Goal: Task Accomplishment & Management: Complete application form

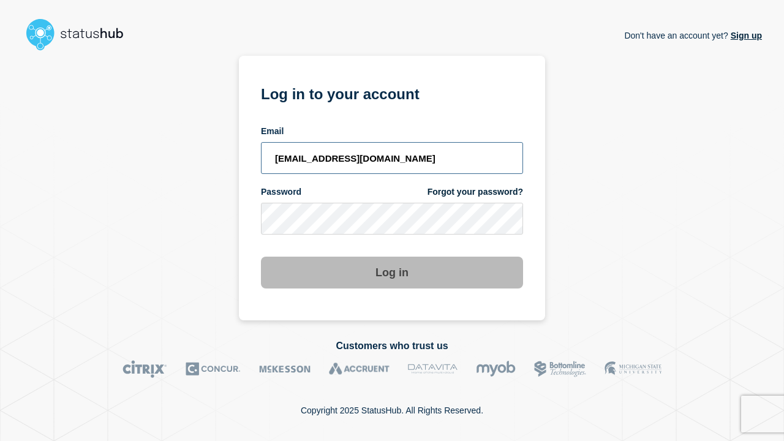
type input "[EMAIL_ADDRESS][DOMAIN_NAME]"
click at [392, 261] on button "Log in" at bounding box center [392, 273] width 262 height 32
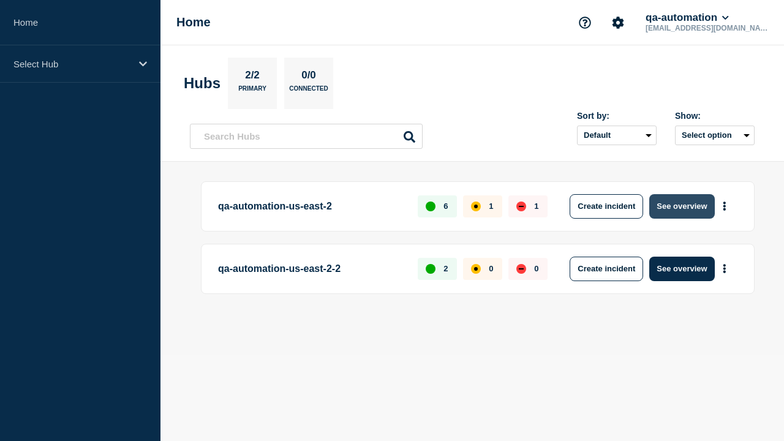
click at [682, 206] on button "See overview" at bounding box center [682, 206] width 65 height 25
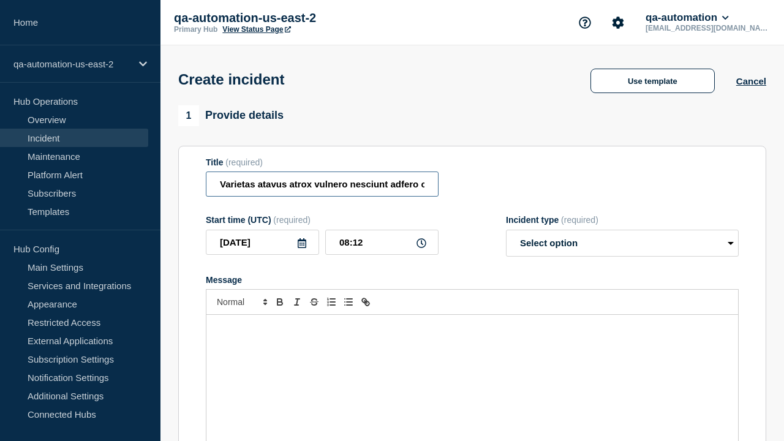
type input "Varietas atavus atrox vulnero nesciunt adfero complectus timidus crinis."
click at [472, 368] on div "Message" at bounding box center [473, 388] width 532 height 147
select select "identified"
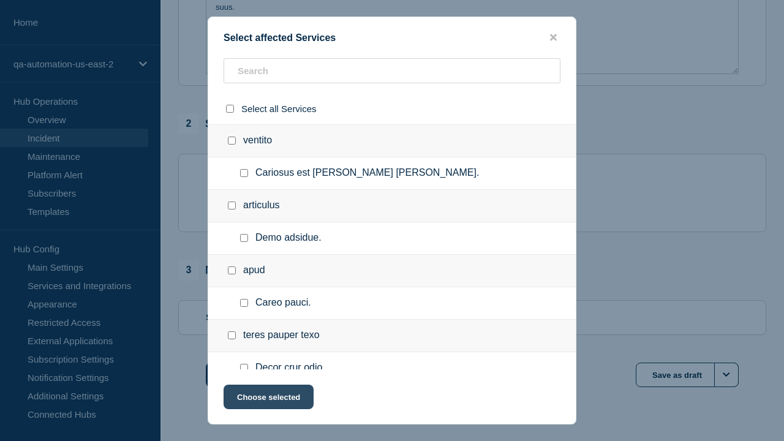
checkbox input "true"
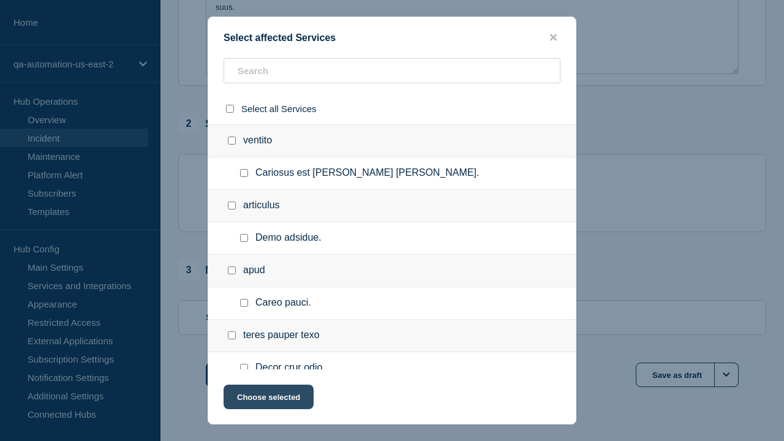
click at [268, 400] on button "Choose selected" at bounding box center [269, 397] width 90 height 25
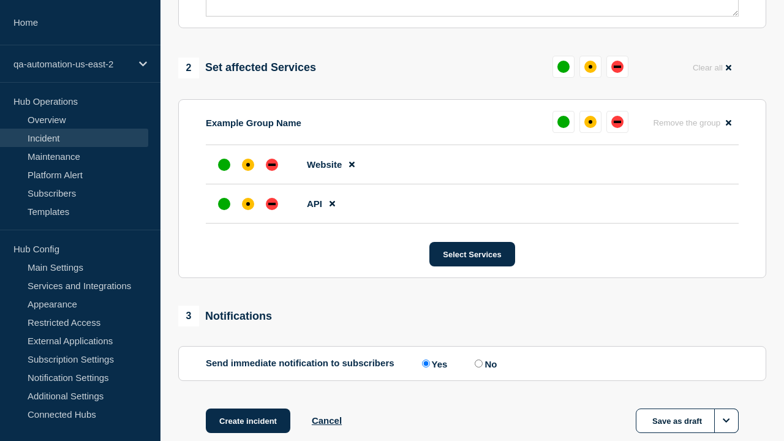
click at [272, 203] on div "down" at bounding box center [271, 204] width 7 height 2
click at [248, 163] on div "affected" at bounding box center [248, 165] width 4 height 4
click at [248, 409] on button "Create incident" at bounding box center [248, 421] width 85 height 25
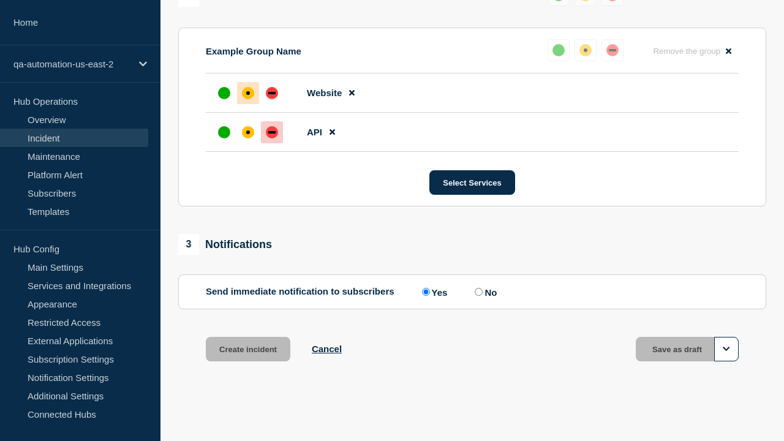
scroll to position [563, 0]
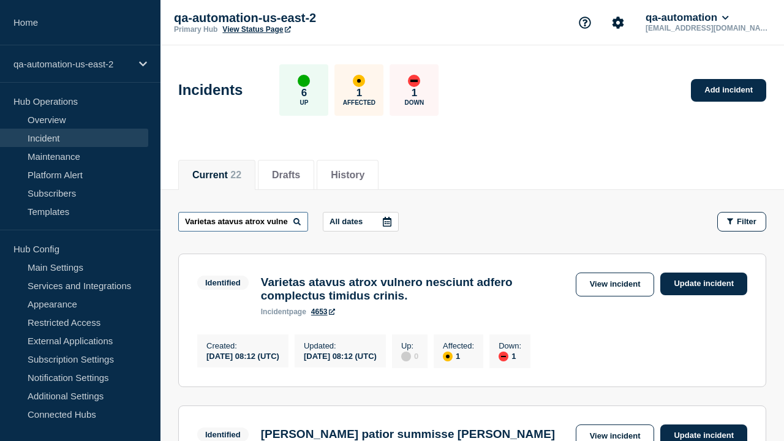
type input "Varietas atavus atrox vulnero nesciunt adfero complectus timidus crinis."
click at [323, 316] on link "4653" at bounding box center [323, 312] width 24 height 9
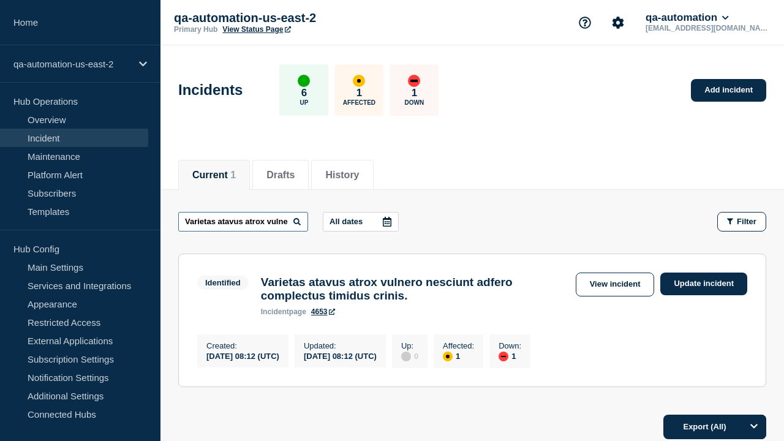
scroll to position [0, 177]
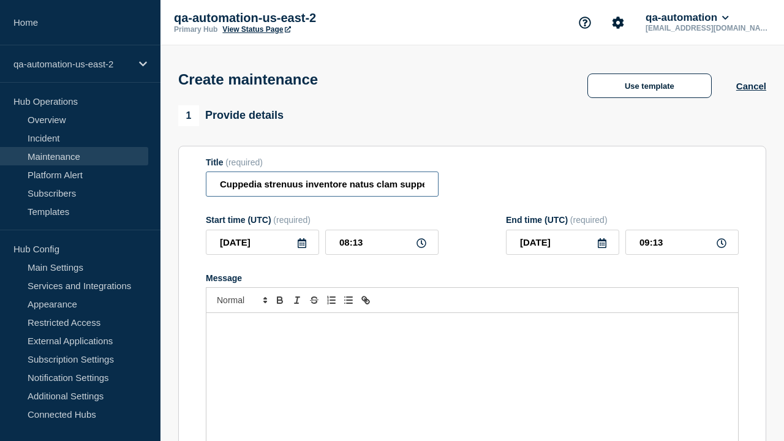
type input "Cuppedia strenuus inventore natus clam suppellex."
click at [472, 368] on div "Message" at bounding box center [473, 386] width 532 height 147
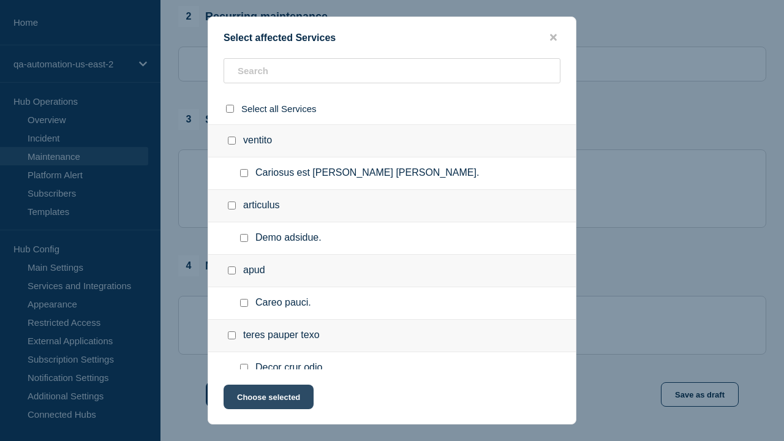
checkbox input "true"
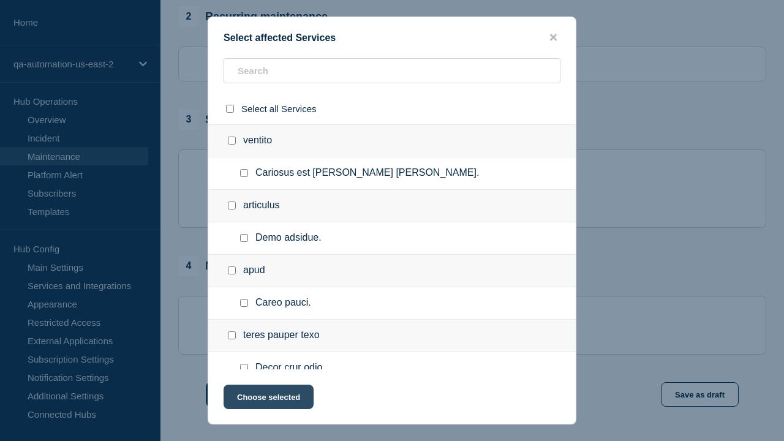
click at [268, 400] on button "Choose selected" at bounding box center [269, 397] width 90 height 25
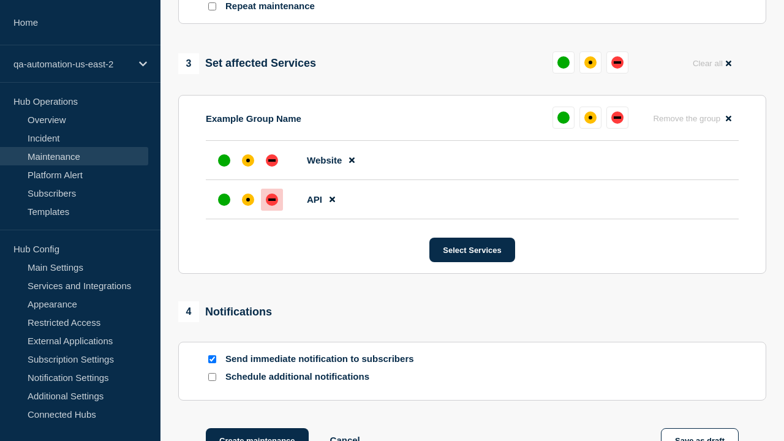
click at [272, 199] on div "down" at bounding box center [271, 200] width 7 height 2
click at [248, 159] on div "affected" at bounding box center [248, 161] width 4 height 4
click at [256, 428] on button "Create maintenance" at bounding box center [257, 440] width 103 height 25
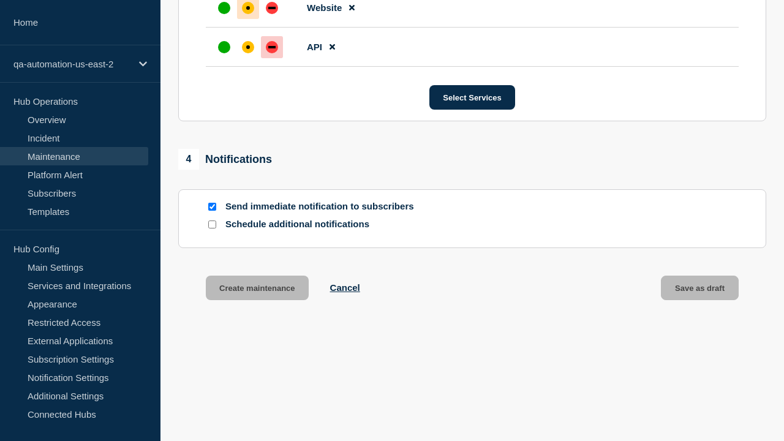
scroll to position [775, 0]
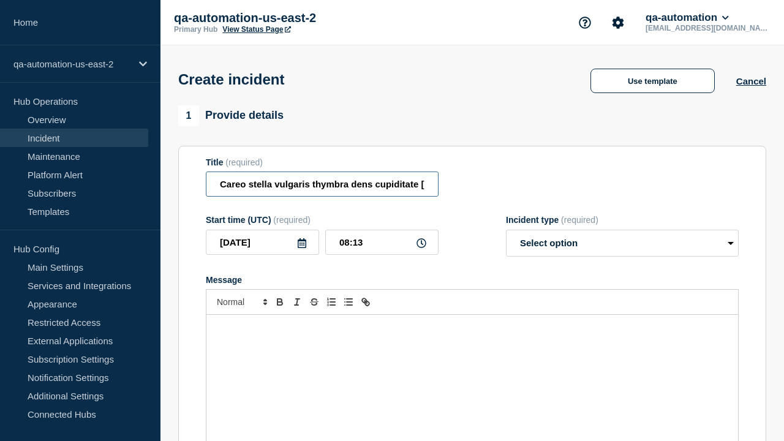
type input "Careo stella vulgaris thymbra dens cupiditate [PERSON_NAME]."
click at [472, 368] on div "Message" at bounding box center [473, 388] width 532 height 147
select select "identified"
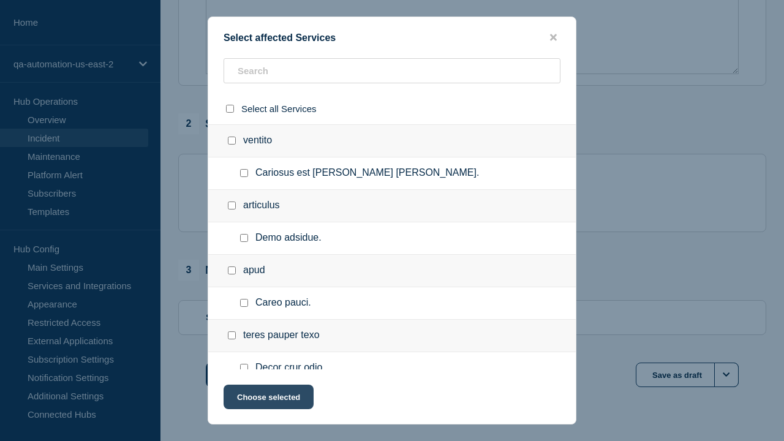
checkbox input "true"
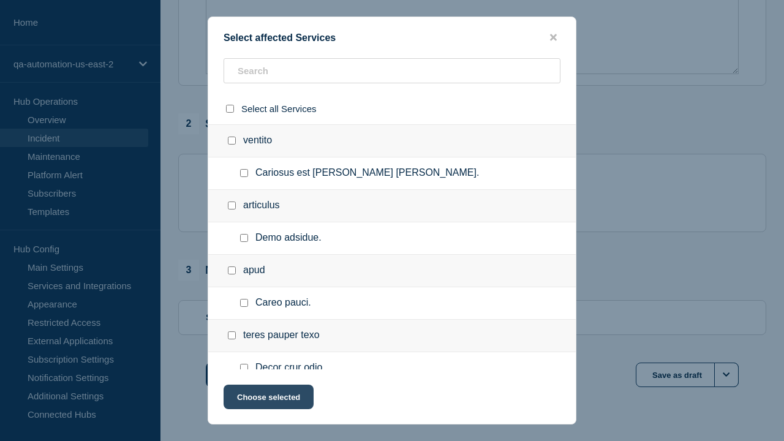
click at [268, 400] on button "Choose selected" at bounding box center [269, 397] width 90 height 25
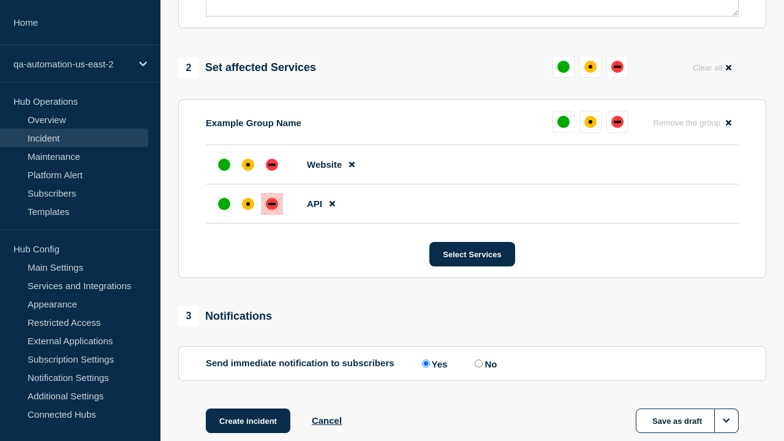
click at [272, 203] on div "down" at bounding box center [271, 204] width 7 height 2
click at [248, 163] on div "affected" at bounding box center [248, 165] width 4 height 4
click at [248, 409] on button "Create incident" at bounding box center [248, 421] width 85 height 25
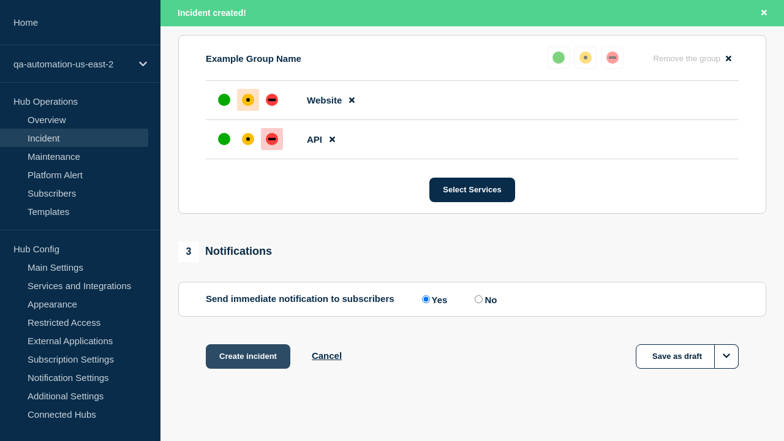
scroll to position [563, 0]
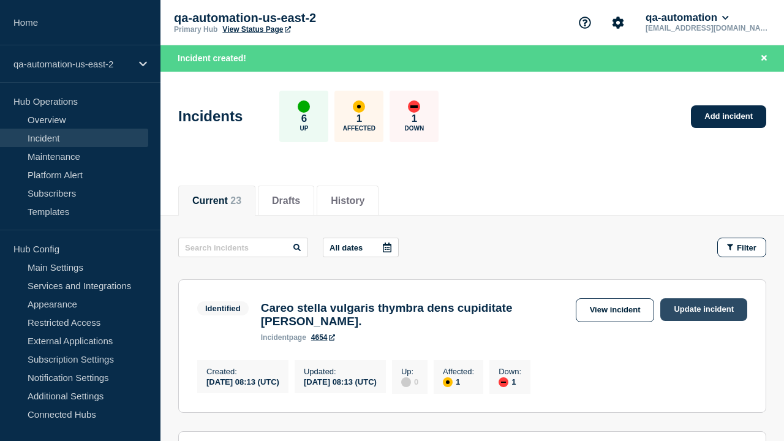
click at [704, 309] on link "Update incident" at bounding box center [704, 309] width 87 height 23
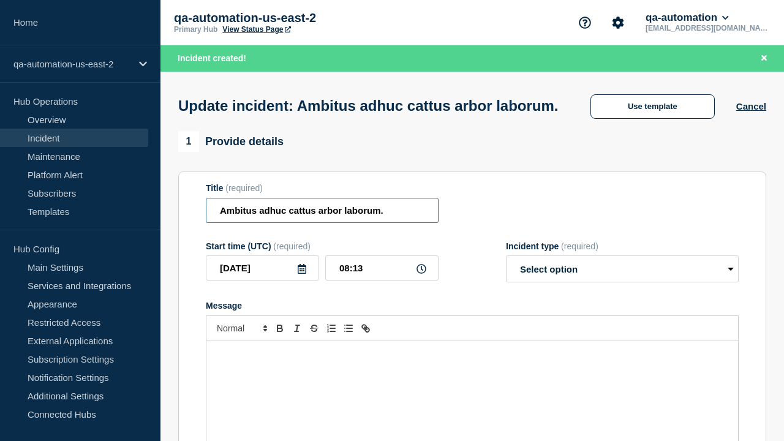
type input "Ambitus adhuc cattus arbor laborum."
click at [472, 368] on div "Message" at bounding box center [473, 414] width 532 height 147
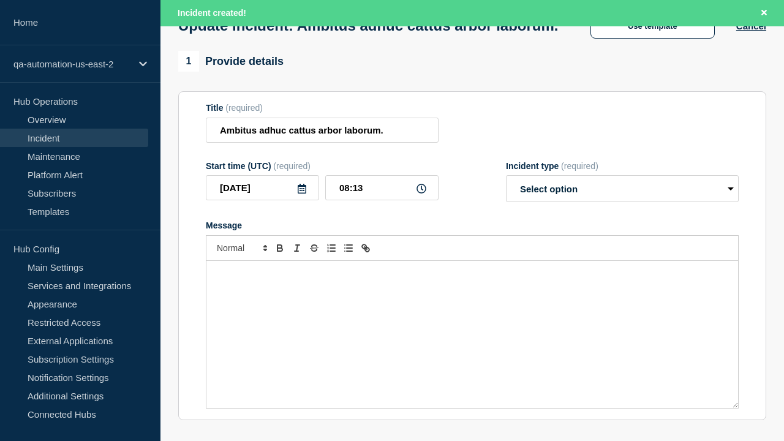
select select "investigating"
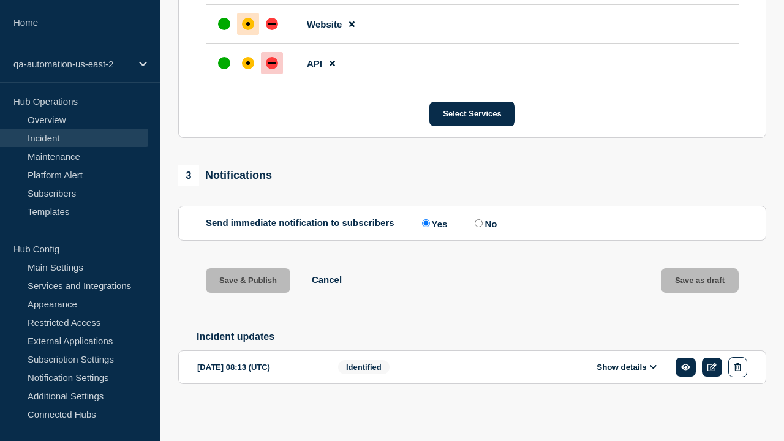
scroll to position [610, 0]
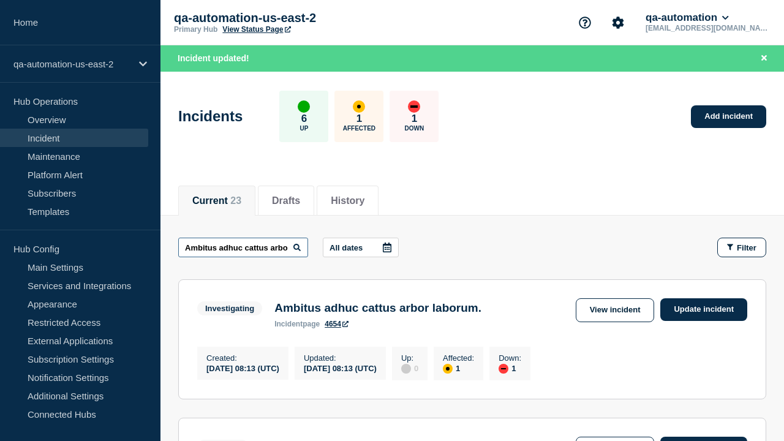
scroll to position [0, 49]
type input "Ambitus adhuc cattus arbor laborum."
